Goal: Task Accomplishment & Management: Manage account settings

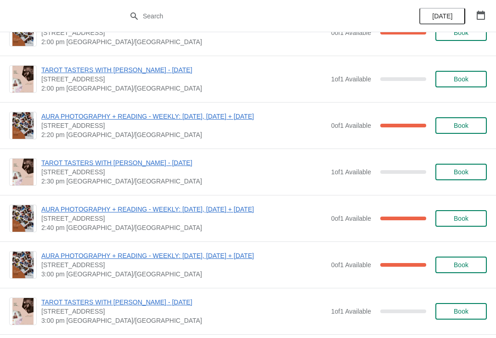
scroll to position [272, 0]
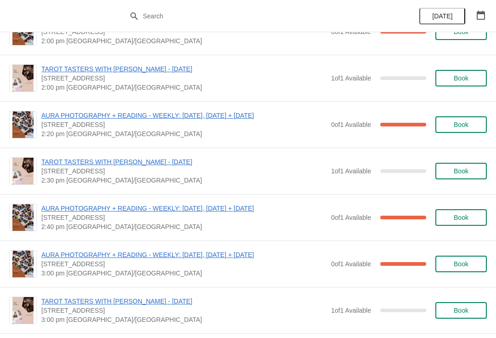
click at [275, 210] on span "AURA PHOTOGRAPHY + READING - WEEKLY: [DATE], [DATE] + [DATE]" at bounding box center [183, 208] width 285 height 9
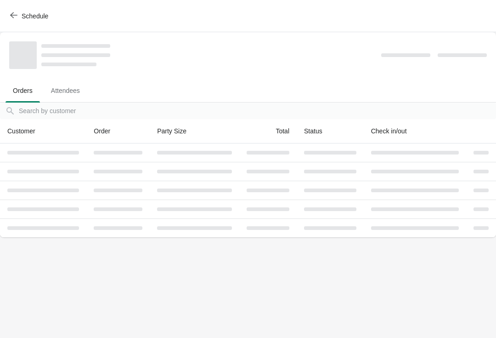
scroll to position [0, 0]
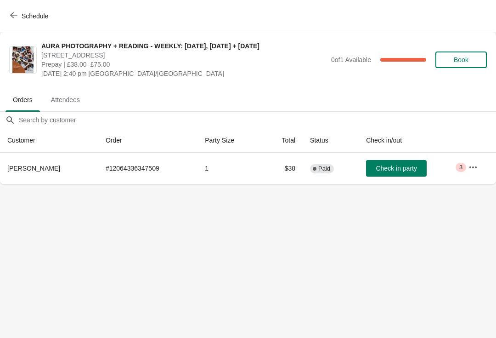
click at [472, 170] on icon "button" at bounding box center [473, 167] width 9 height 9
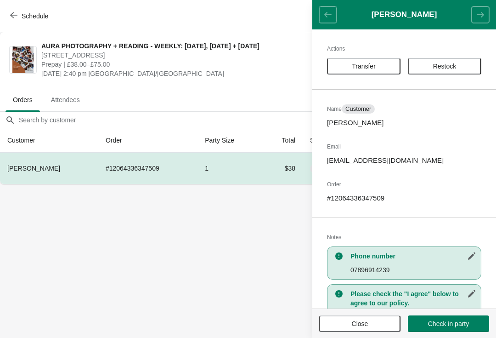
click at [360, 68] on span "Transfer" at bounding box center [364, 65] width 24 height 7
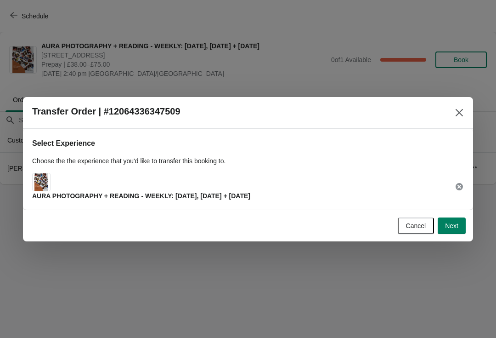
click at [450, 227] on span "Next" at bounding box center [451, 225] width 13 height 7
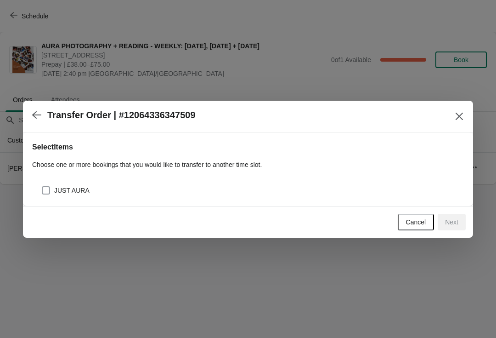
click at [47, 191] on span at bounding box center [46, 190] width 8 height 8
click at [42, 187] on input "JUST AURA" at bounding box center [42, 186] width 0 height 0
checkbox input "true"
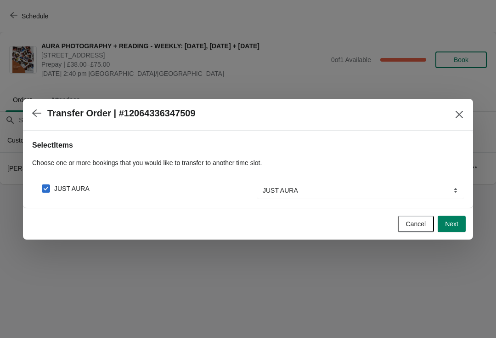
click at [452, 226] on span "Next" at bounding box center [451, 223] width 13 height 7
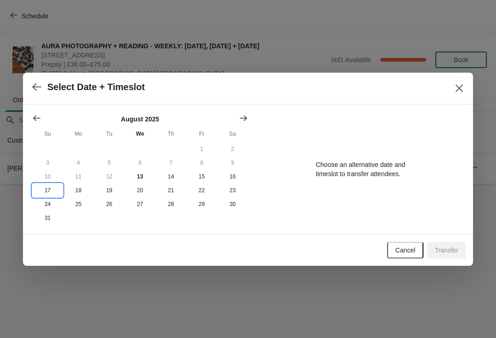
click at [42, 190] on button "17" at bounding box center [47, 190] width 31 height 14
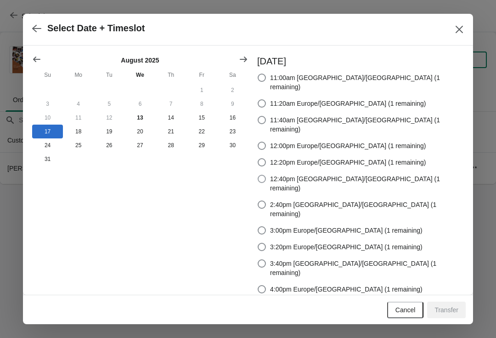
click at [266, 175] on span at bounding box center [262, 179] width 8 height 8
click at [258, 175] on input "12:40pm [GEOGRAPHIC_DATA]/[GEOGRAPHIC_DATA] (1 remaining)" at bounding box center [258, 175] width 0 height 0
radio input "true"
click at [445, 310] on span "Transfer" at bounding box center [447, 309] width 24 height 7
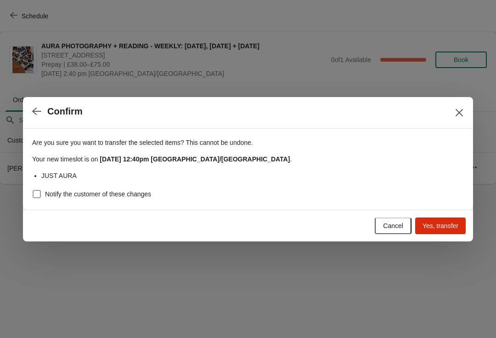
click at [46, 196] on span "Notify the customer of these changes" at bounding box center [98, 193] width 106 height 9
click at [33, 190] on input "Notify the customer of these changes" at bounding box center [33, 190] width 0 height 0
checkbox input "true"
click at [443, 222] on span "Yes, transfer" at bounding box center [441, 225] width 36 height 7
